Goal: Information Seeking & Learning: Understand process/instructions

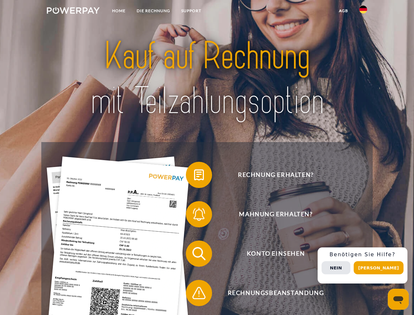
click at [73, 11] on img at bounding box center [73, 10] width 53 height 7
click at [364, 11] on img at bounding box center [364, 10] width 8 height 8
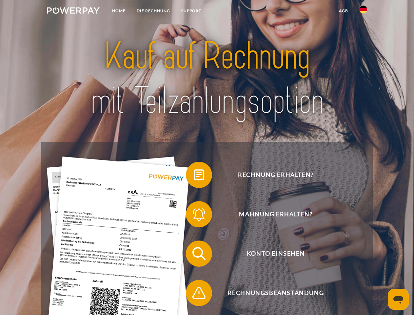
click at [344, 11] on link "agb" at bounding box center [344, 11] width 20 height 12
click at [194, 176] on span at bounding box center [189, 174] width 33 height 33
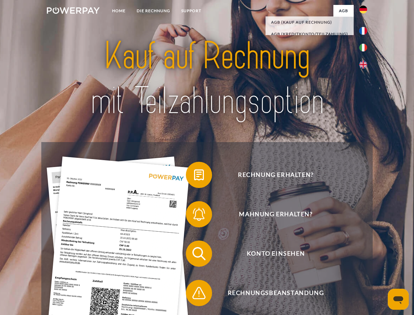
click at [194, 216] on span at bounding box center [189, 214] width 33 height 33
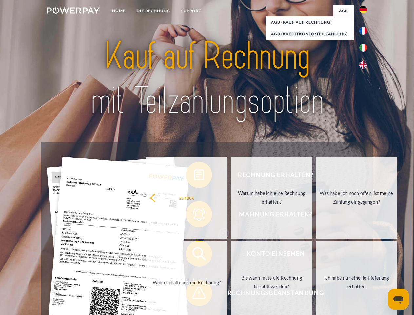
click at [231, 255] on link "Bis wann muss die Rechnung bezahlt werden?" at bounding box center [272, 282] width 82 height 82
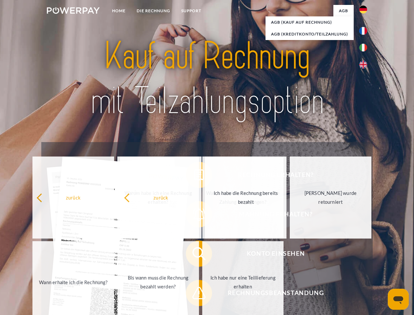
click at [194, 294] on span at bounding box center [189, 293] width 33 height 33
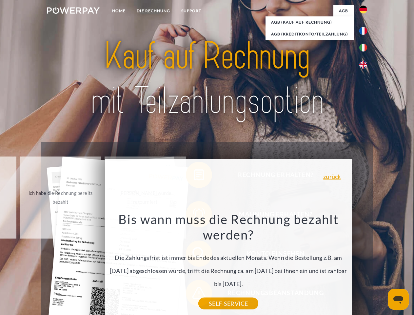
click at [365, 265] on div "Rechnung erhalten? Mahnung erhalten? Konto einsehen" at bounding box center [206, 273] width 331 height 262
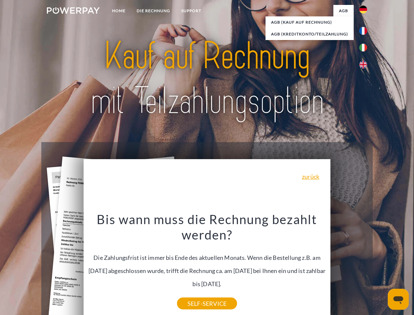
click at [349, 267] on span "Konto einsehen" at bounding box center [276, 254] width 161 height 26
click at [381, 268] on header "Home DIE RECHNUNG SUPPORT" at bounding box center [207, 226] width 414 height 453
